Goal: Check status

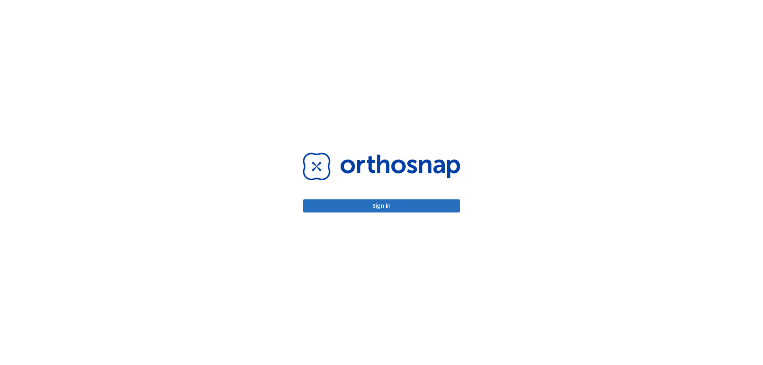
click at [349, 193] on div "Sign in" at bounding box center [381, 183] width 157 height 60
click at [351, 202] on button "Sign in" at bounding box center [381, 206] width 157 height 13
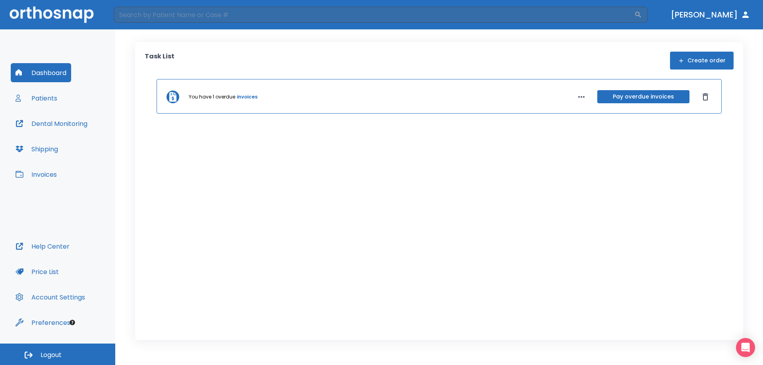
click at [45, 102] on button "Patients" at bounding box center [36, 98] width 51 height 19
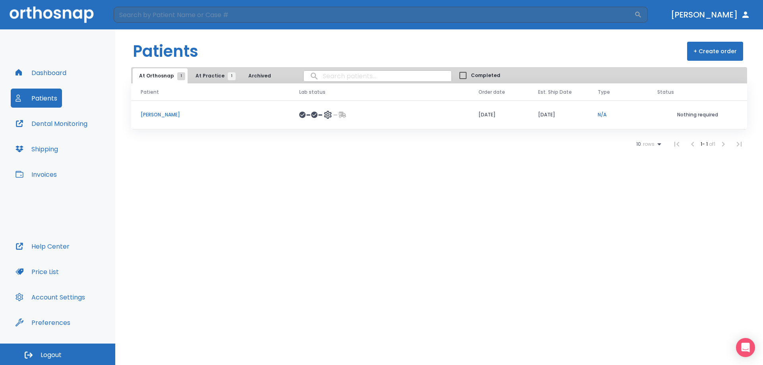
click at [167, 113] on p "[PERSON_NAME]" at bounding box center [211, 114] width 140 height 7
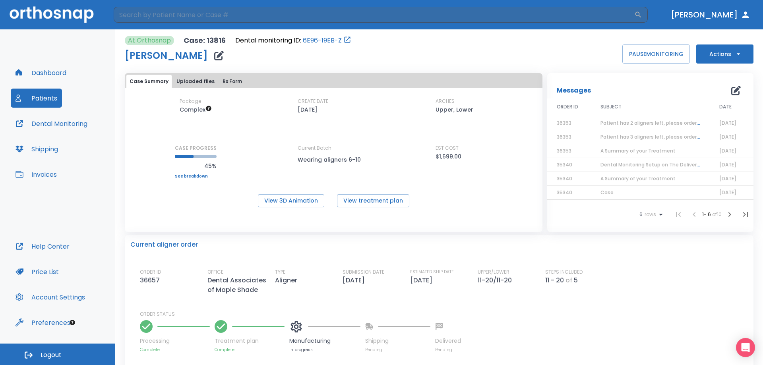
click at [65, 125] on button "Dental Monitoring" at bounding box center [51, 123] width 81 height 19
click at [52, 123] on button "Dental Monitoring" at bounding box center [51, 123] width 81 height 19
